Goal: Use online tool/utility: Use online tool/utility

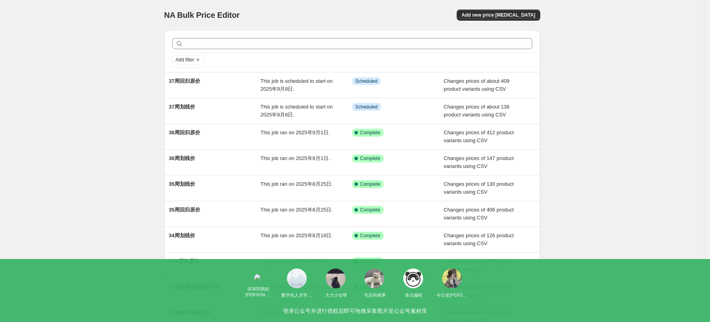
click at [124, 53] on div "NA Bulk Price Editor. This page is ready NA Bulk Price Editor Add new price [ME…" at bounding box center [352, 203] width 704 height 407
click at [29, 11] on div "NA Bulk Price Editor. This page is ready NA Bulk Price Editor Add new price cha…" at bounding box center [352, 203] width 704 height 407
